Goal: Transaction & Acquisition: Download file/media

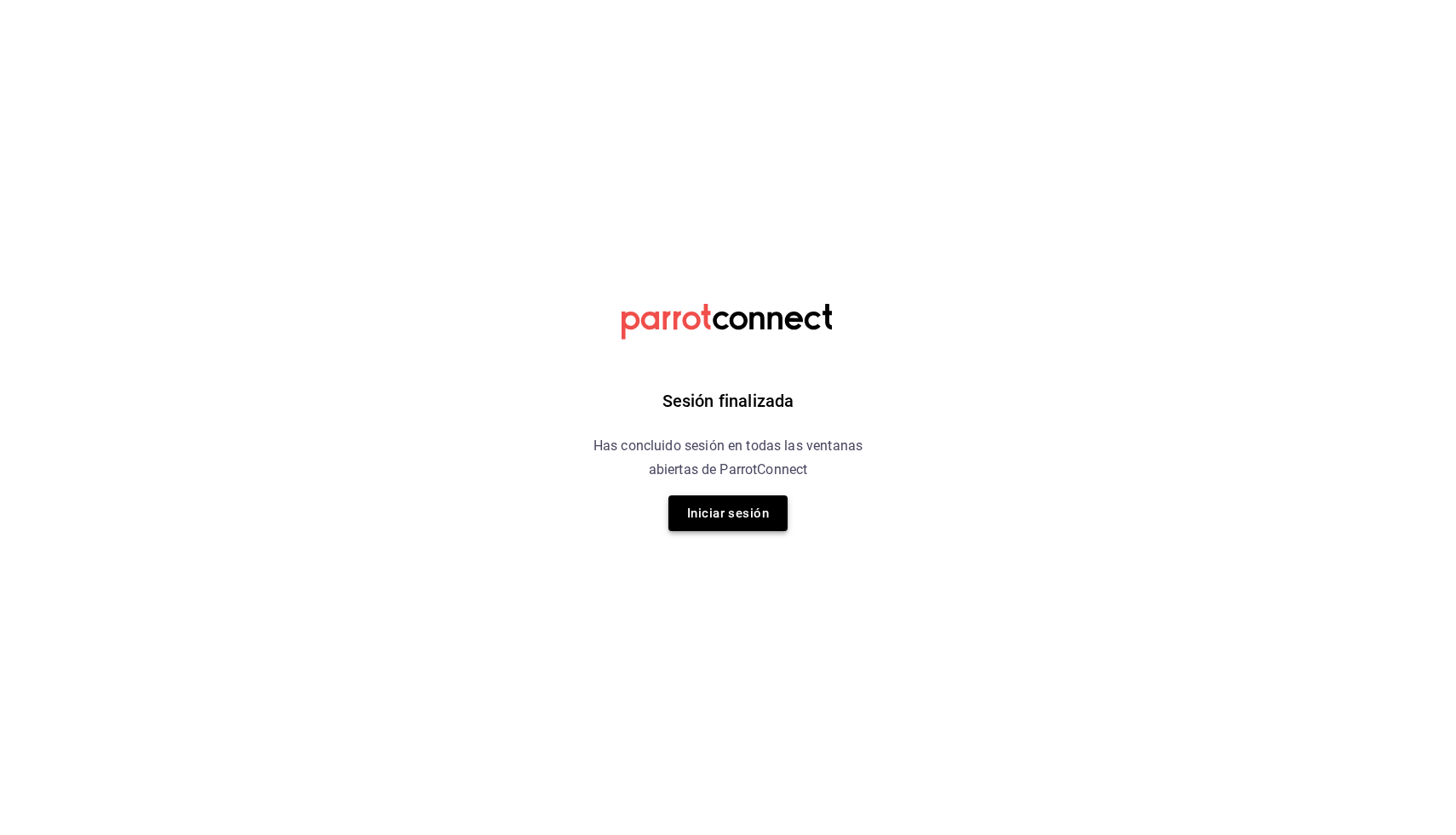
click at [690, 519] on button "Iniciar sesión" at bounding box center [728, 513] width 119 height 36
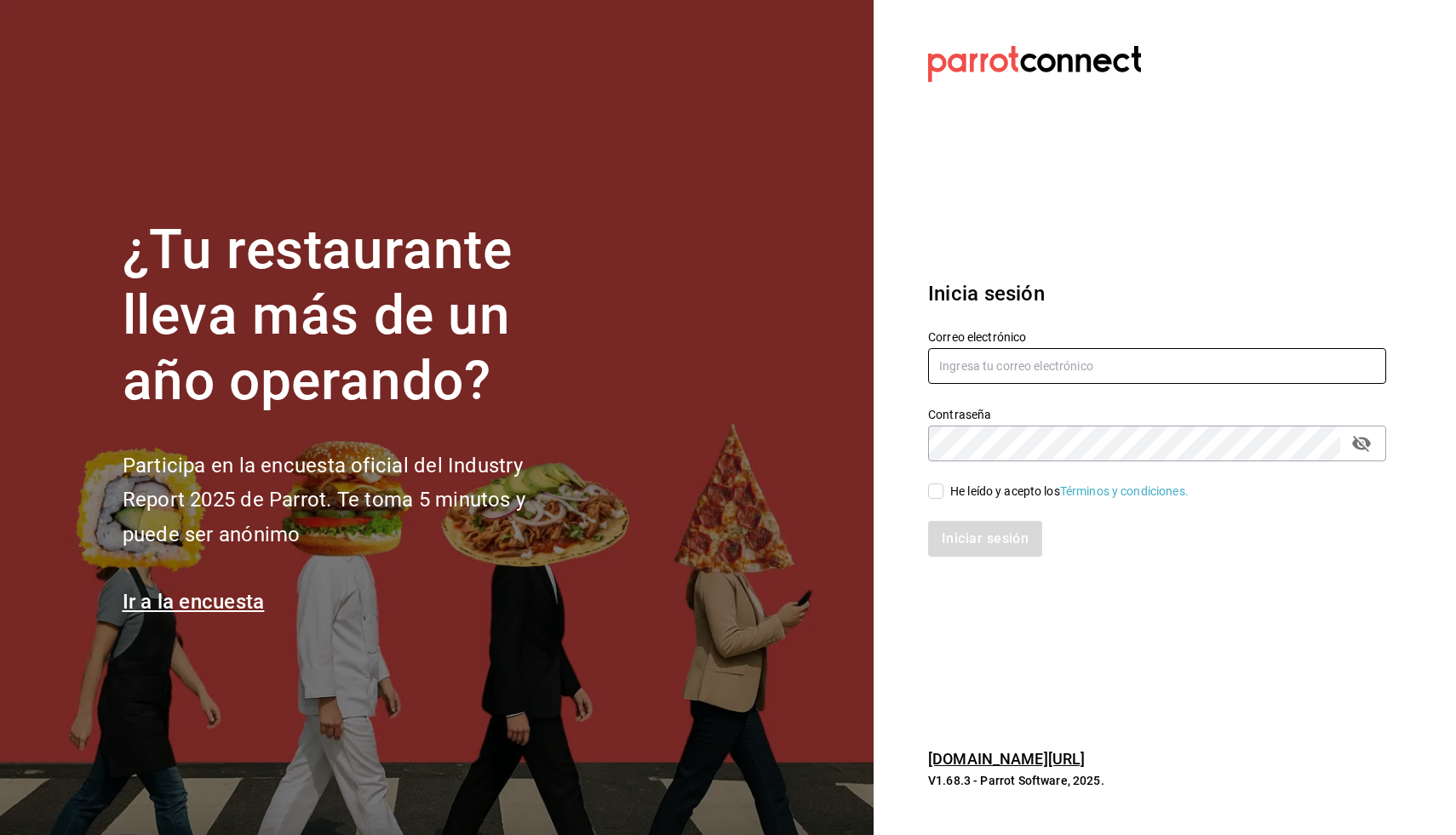
click at [1048, 364] on input "text" at bounding box center [1157, 366] width 458 height 36
type input "conor@burkebrothers.co"
checkbox input "true"
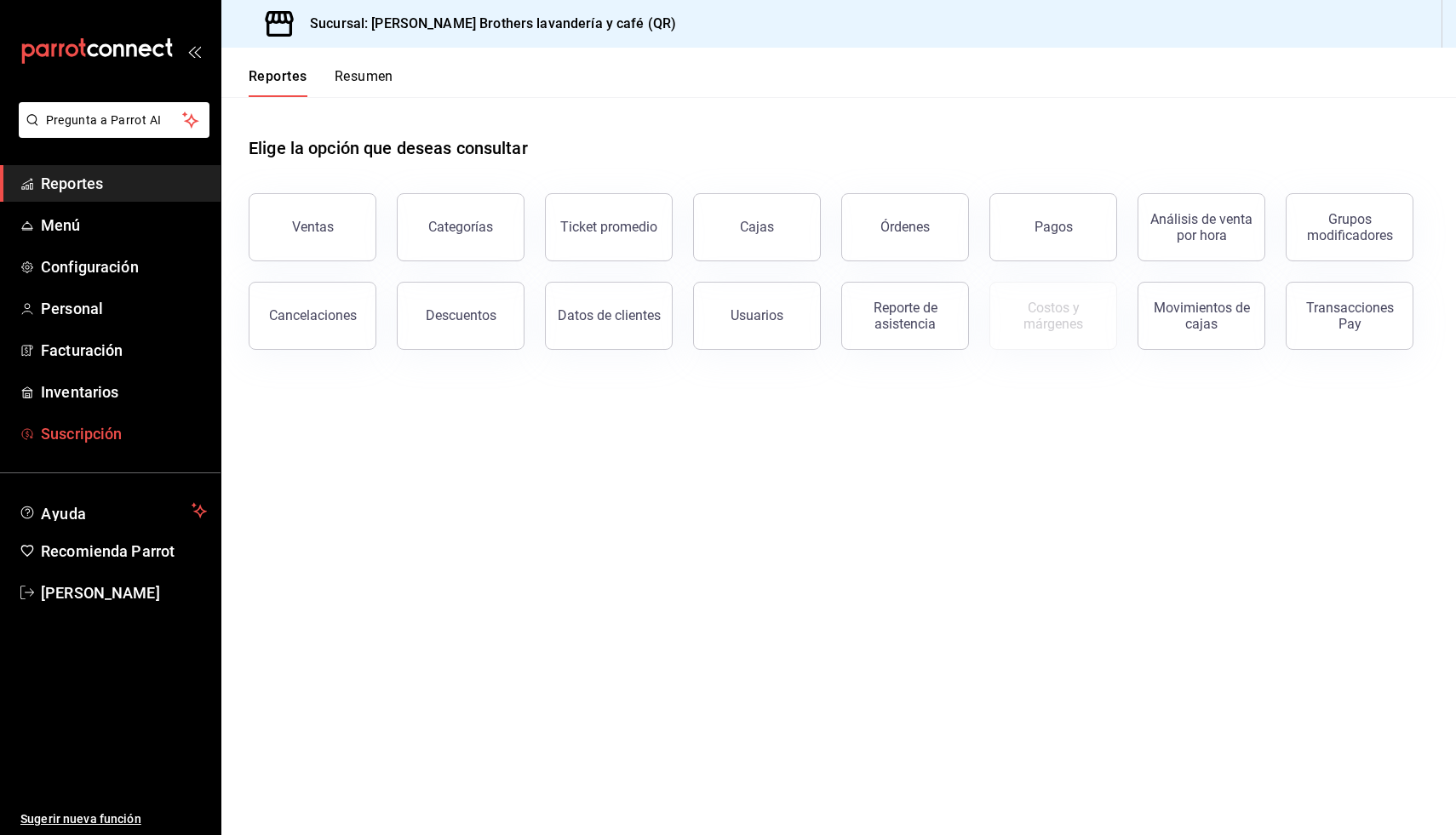
click at [110, 437] on span "Suscripción" at bounding box center [124, 433] width 166 height 23
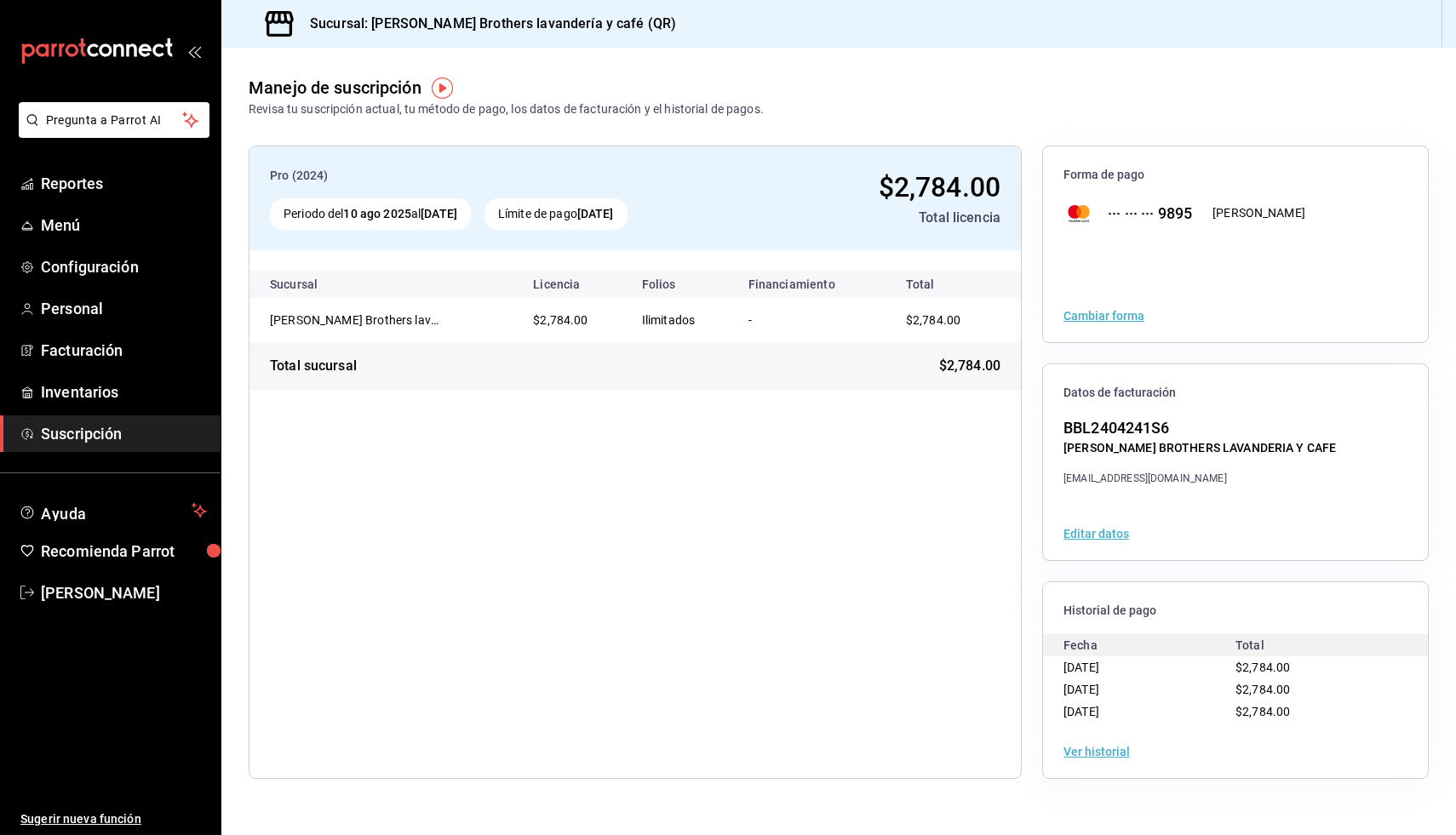
click at [1089, 753] on button "Ver historial" at bounding box center [1096, 752] width 66 height 12
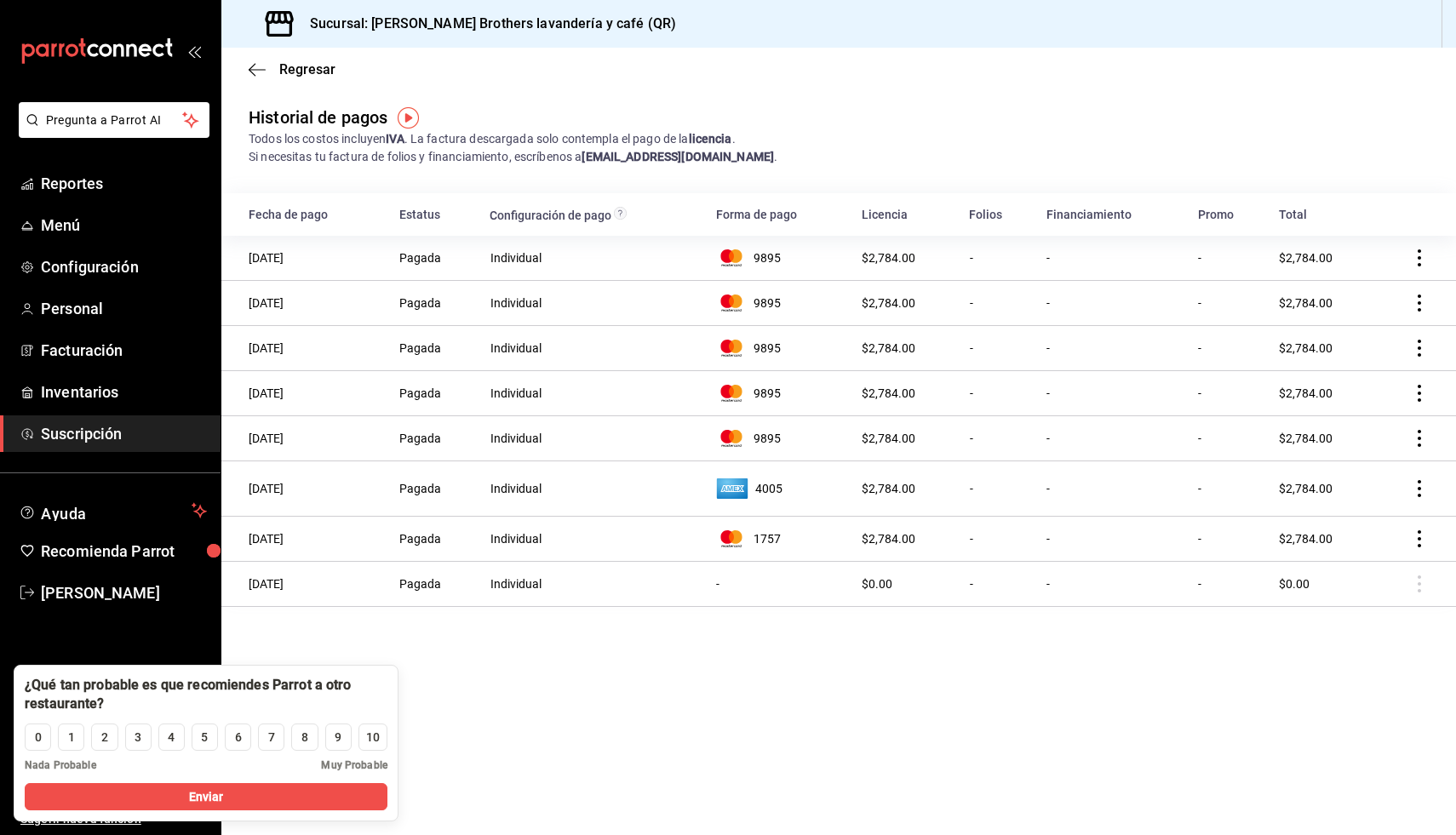
click at [1420, 258] on icon "actions" at bounding box center [1419, 258] width 3 height 17
click at [1372, 282] on span "Descarga PDF" at bounding box center [1332, 282] width 109 height 21
click at [1419, 300] on icon "actions" at bounding box center [1419, 303] width 17 height 17
click at [1385, 323] on span "Descarga PDF" at bounding box center [1332, 328] width 109 height 21
